Goal: Transaction & Acquisition: Purchase product/service

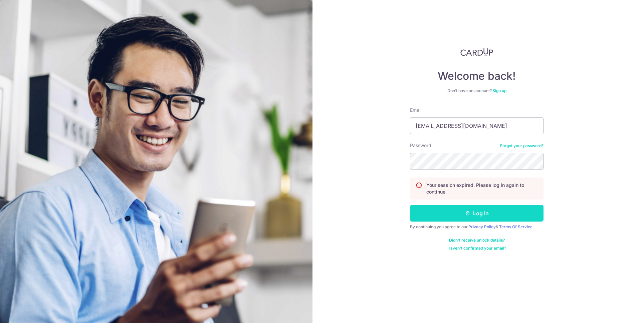
click at [454, 219] on button "Log in" at bounding box center [477, 213] width 134 height 17
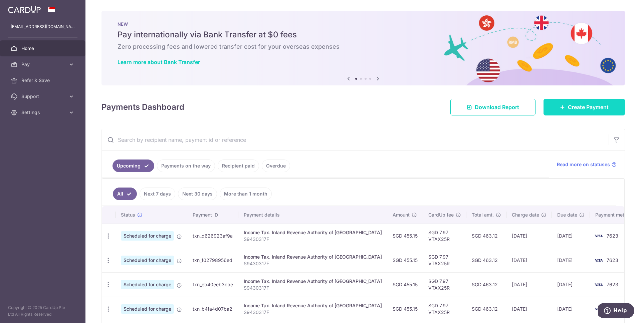
click at [568, 105] on span "Create Payment" at bounding box center [588, 107] width 41 height 8
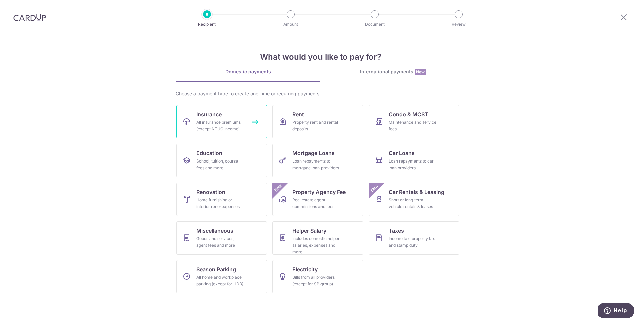
click at [195, 129] on link "Insurance All insurance premiums (except NTUC Income)" at bounding box center [221, 121] width 91 height 33
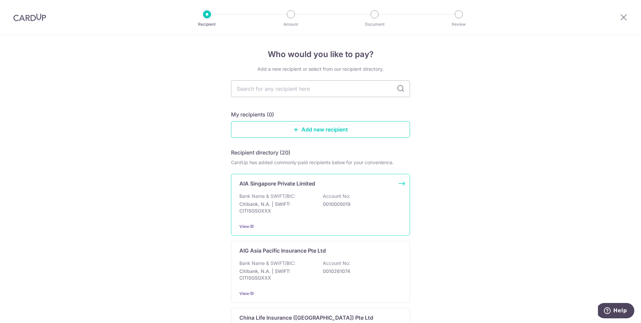
scroll to position [37, 0]
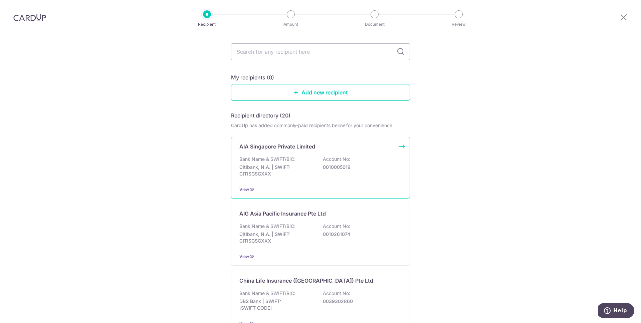
click at [291, 156] on p "Bank Name & SWIFT/BIC:" at bounding box center [267, 159] width 56 height 7
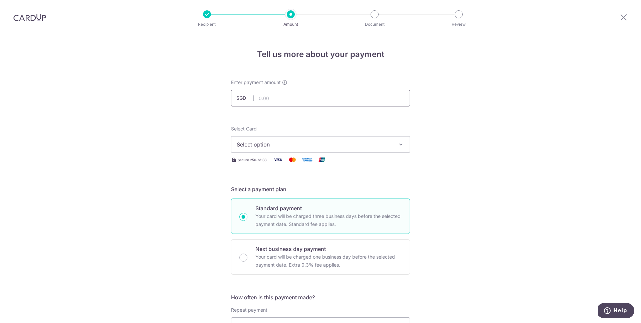
click at [301, 98] on input "text" at bounding box center [320, 98] width 179 height 17
type input "2,500.87"
click at [282, 146] on span "Select option" at bounding box center [315, 145] width 156 height 8
click at [289, 193] on span "**** 7623" at bounding box center [321, 192] width 168 height 8
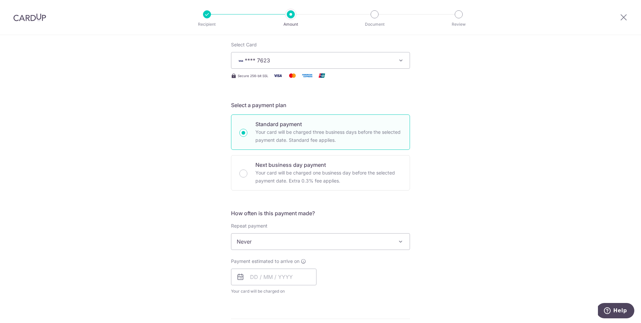
scroll to position [93, 0]
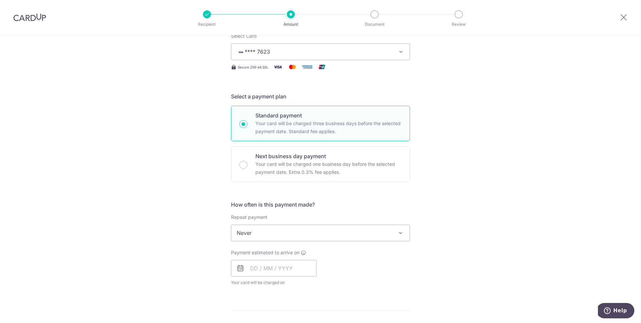
click at [284, 232] on span "Never" at bounding box center [320, 233] width 178 height 16
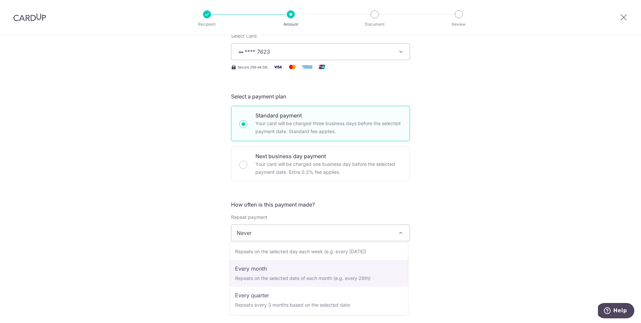
scroll to position [93, 0]
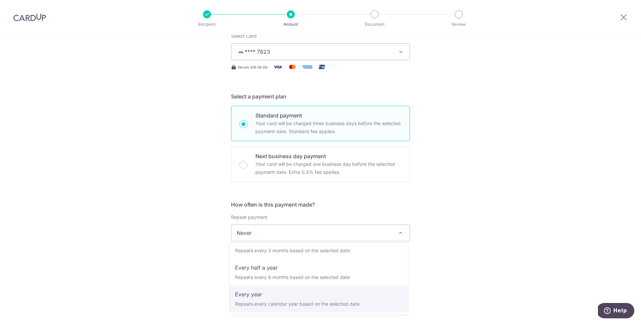
select select "6"
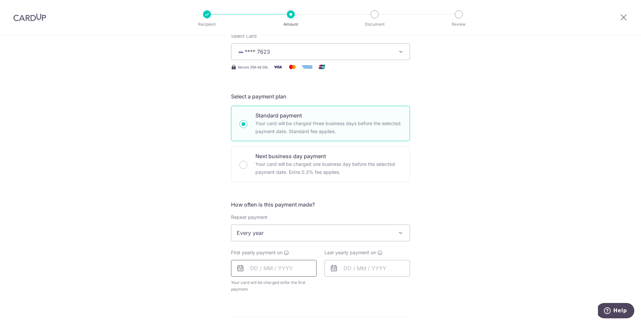
click at [284, 272] on input "text" at bounding box center [273, 268] width 85 height 17
click at [395, 197] on form "Enter payment amount SGD 2,500.87 2500.87 Select Card **** 7623 Add credit card…" at bounding box center [320, 253] width 179 height 535
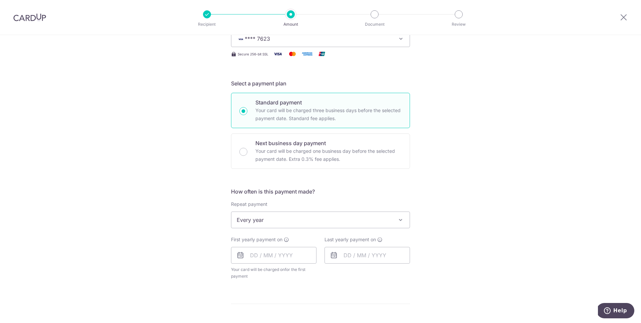
scroll to position [112, 0]
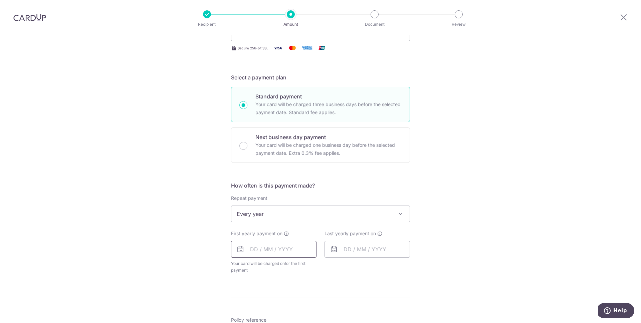
click at [284, 252] on input "text" at bounding box center [273, 249] width 85 height 17
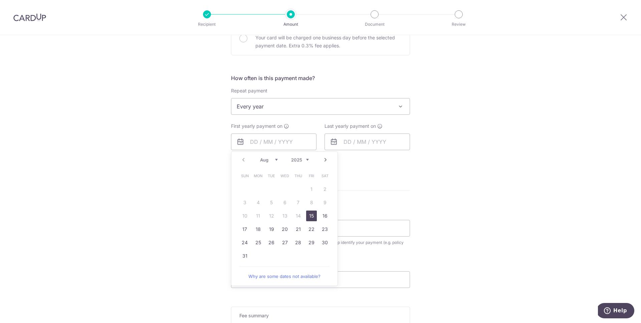
click at [310, 214] on link "15" at bounding box center [311, 216] width 11 height 11
type input "[DATE]"
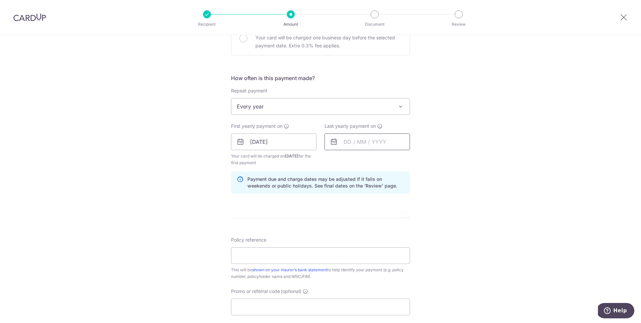
click at [360, 147] on input "text" at bounding box center [366, 142] width 85 height 17
click at [402, 215] on link "15" at bounding box center [405, 216] width 11 height 11
type input "[DATE]"
drag, startPoint x: 451, startPoint y: 168, endPoint x: 439, endPoint y: 162, distance: 13.3
click at [451, 168] on div "Tell us more about your payment Enter payment amount SGD 2,500.87 2500.87 Selec…" at bounding box center [320, 135] width 641 height 638
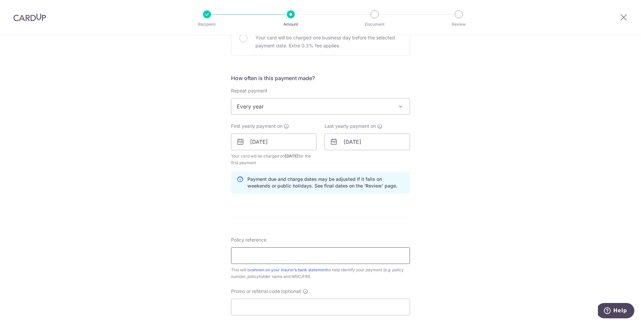
click at [272, 251] on input "Policy reference" at bounding box center [320, 255] width 179 height 17
type input "L548086573"
click at [258, 301] on input "Promo or referral code (optional)" at bounding box center [320, 307] width 179 height 17
paste input "REC185"
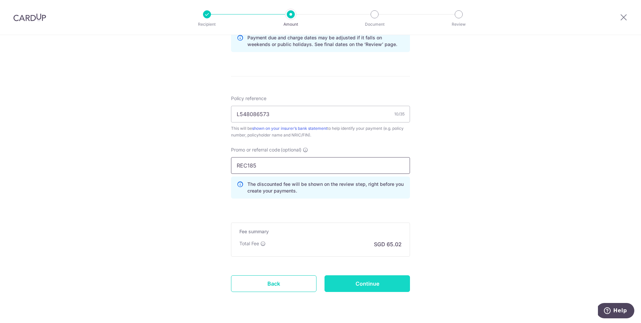
type input "REC185"
click at [366, 286] on input "Continue" at bounding box center [366, 283] width 85 height 17
type input "Create Schedule"
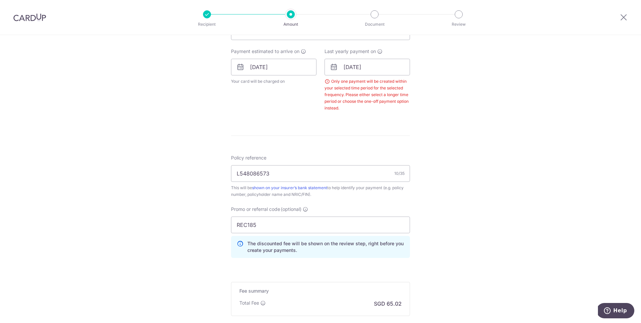
scroll to position [285, 0]
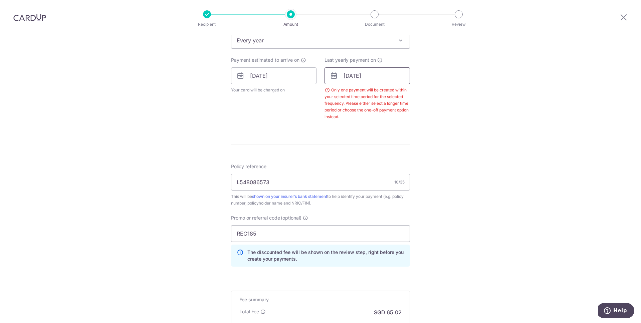
click at [373, 71] on input "15/08/2025" at bounding box center [366, 75] width 85 height 17
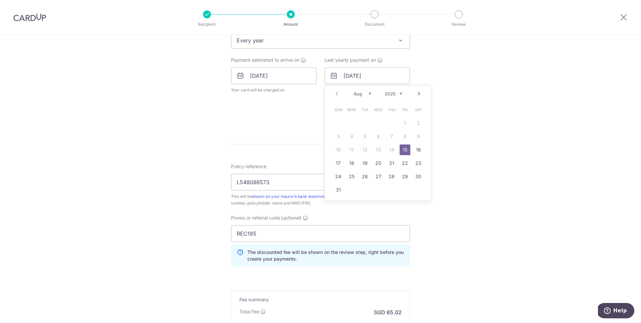
click at [399, 93] on select "2025 2026 2027 2028 2029 2030 2031 2032 2033 2034 2035" at bounding box center [393, 93] width 18 height 5
click at [415, 153] on link "15" at bounding box center [418, 150] width 11 height 11
type input "[DATE]"
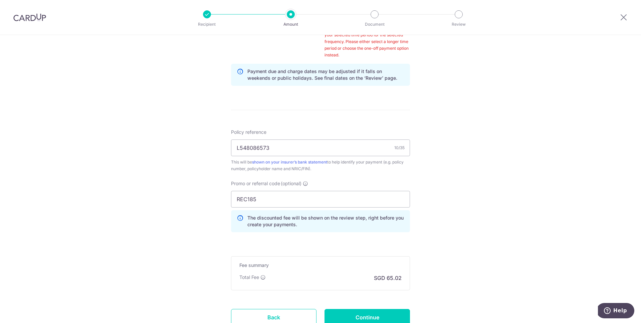
scroll to position [222, 0]
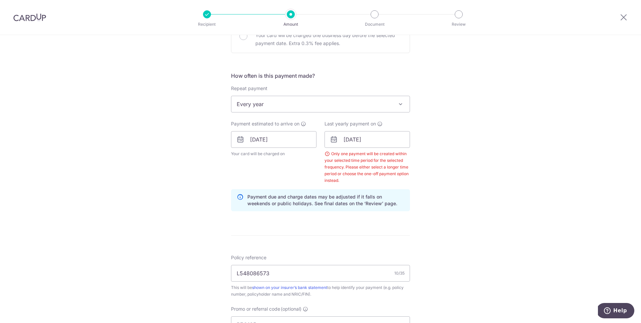
click at [461, 166] on div "Tell us more about your payment Enter payment amount SGD 2,500.87 2500.87 Selec…" at bounding box center [320, 157] width 641 height 688
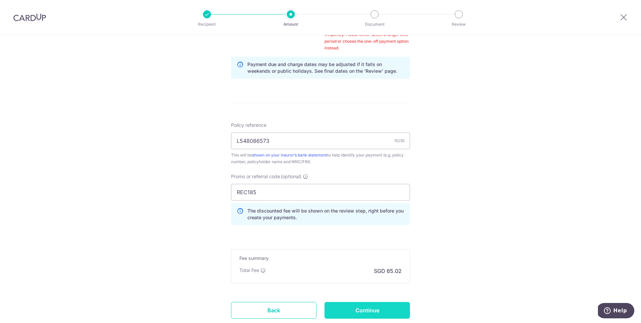
click at [386, 313] on input "Continue" at bounding box center [366, 310] width 85 height 17
type input "Create Schedule"
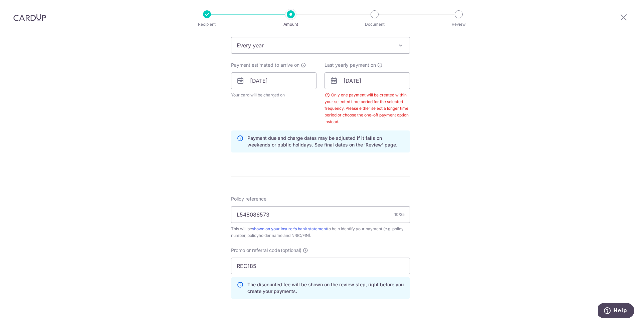
scroll to position [201, 0]
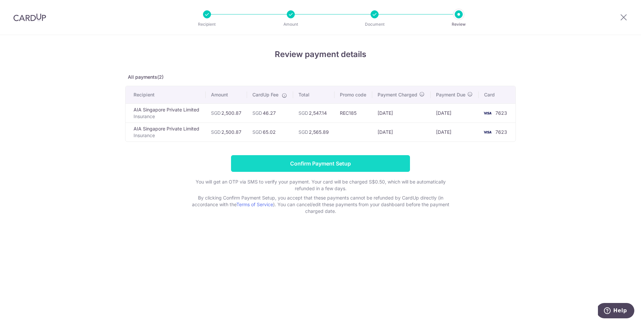
click at [365, 164] on input "Confirm Payment Setup" at bounding box center [320, 163] width 179 height 17
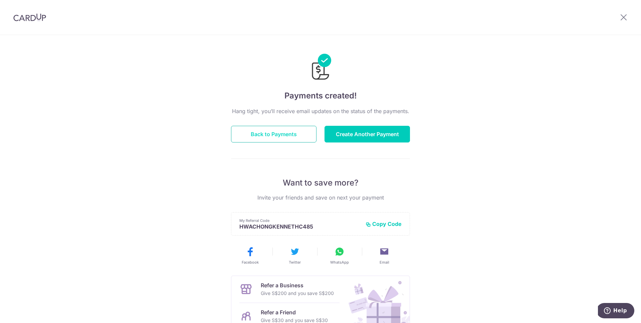
click at [286, 142] on button "Back to Payments" at bounding box center [273, 134] width 85 height 17
click at [288, 138] on button "Back to Payments" at bounding box center [273, 134] width 85 height 17
click at [291, 132] on button "Back to Payments" at bounding box center [273, 134] width 85 height 17
